Goal: Transaction & Acquisition: Purchase product/service

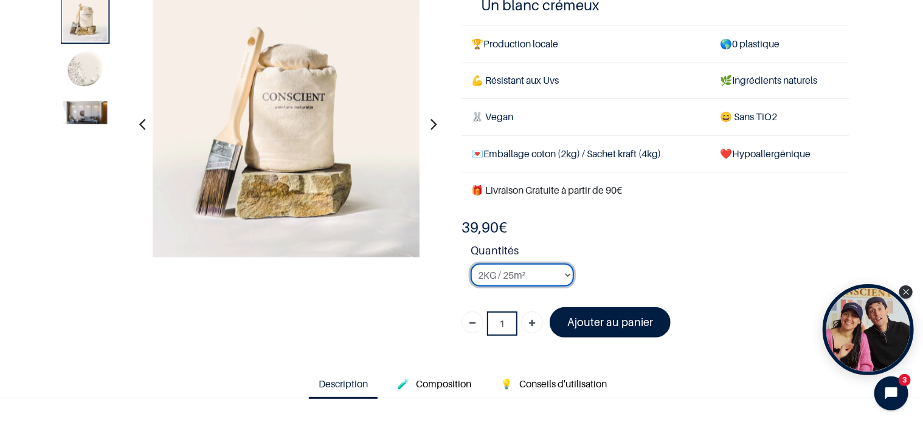
scroll to position [74, 0]
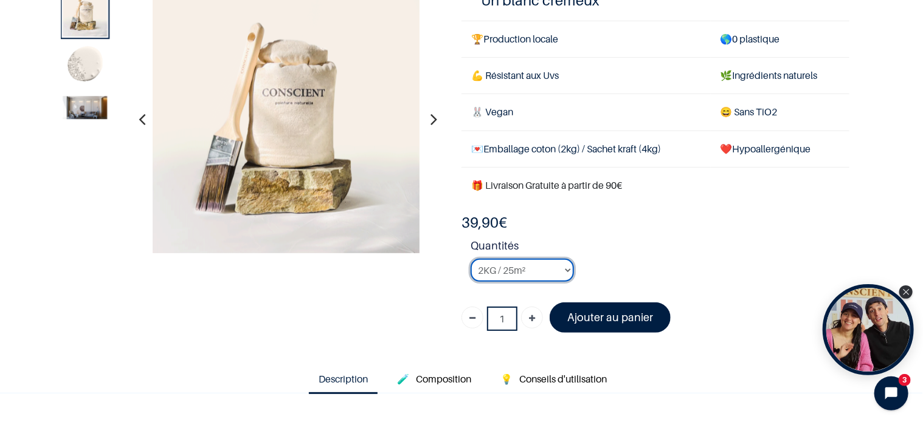
click at [561, 265] on select "2KG / 25m² 4KG / 50m² 8KG / 100m² Testeur" at bounding box center [521, 270] width 103 height 23
select select "126"
click at [470, 259] on select "2KG / 25m² 4KG / 50m² 8KG / 100m² Testeur" at bounding box center [521, 270] width 103 height 23
